Goal: Find specific page/section: Find specific page/section

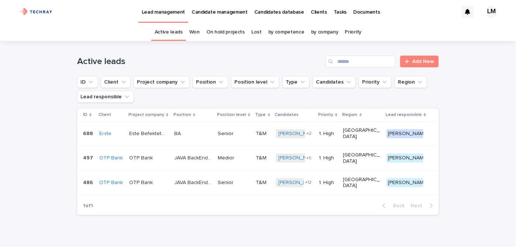
click at [276, 10] on p "Candidates database" at bounding box center [279, 7] width 50 height 15
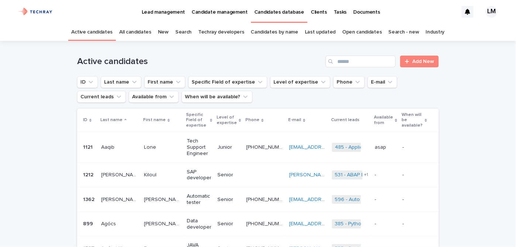
click at [167, 31] on link "New" at bounding box center [163, 32] width 11 height 17
